Goal: Information Seeking & Learning: Learn about a topic

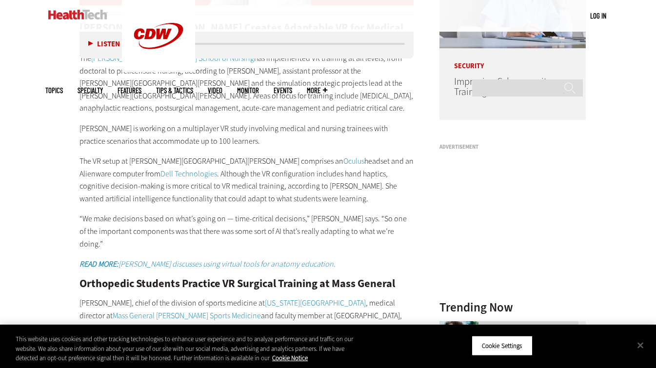
scroll to position [813, 0]
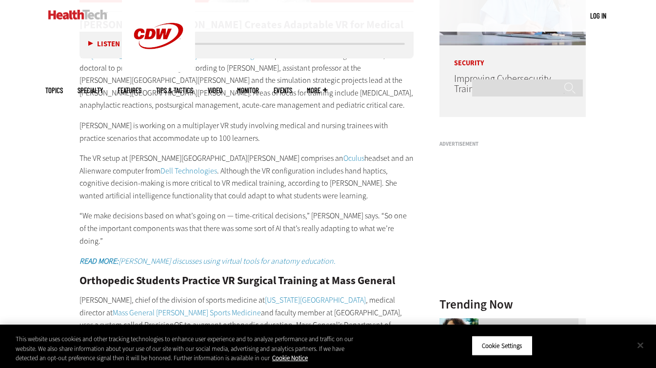
click at [639, 349] on button "Close" at bounding box center [639, 344] width 21 height 21
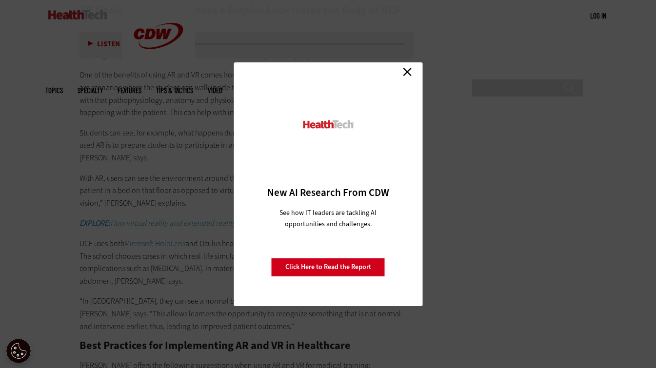
scroll to position [1625, 0]
click at [407, 65] on link "Close" at bounding box center [407, 72] width 15 height 15
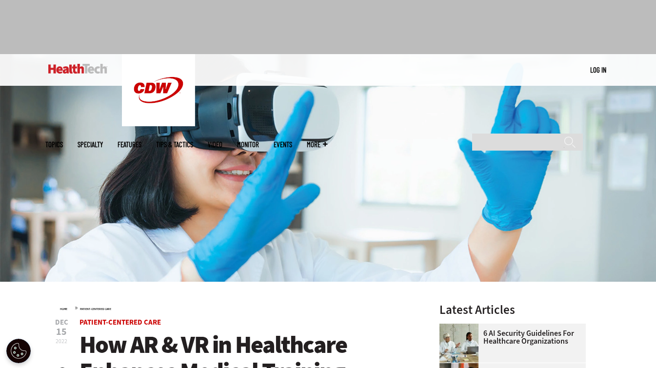
scroll to position [0, 0]
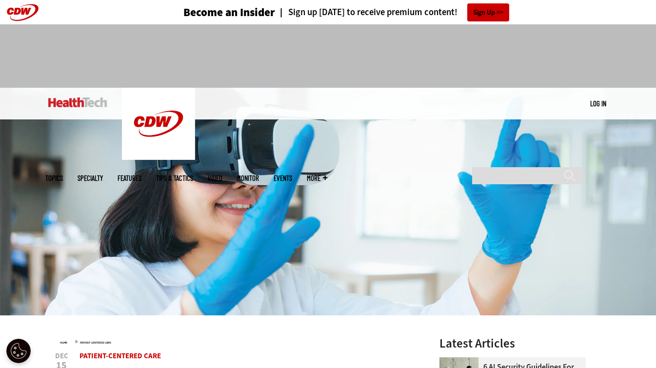
click at [110, 63] on div at bounding box center [327, 51] width 565 height 55
click at [104, 108] on link at bounding box center [77, 102] width 59 height 29
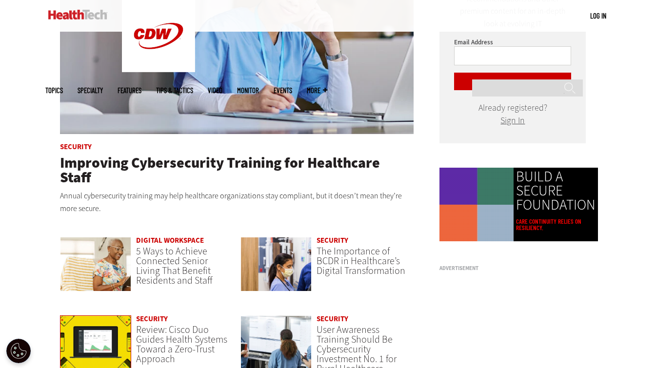
scroll to position [499, 0]
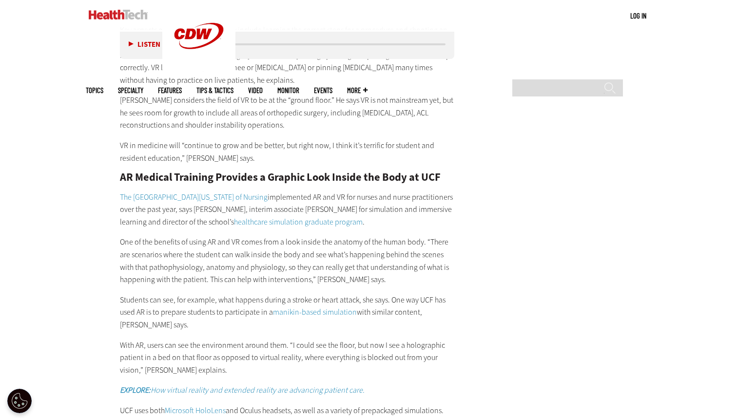
scroll to position [1075, 0]
